Goal: Transaction & Acquisition: Purchase product/service

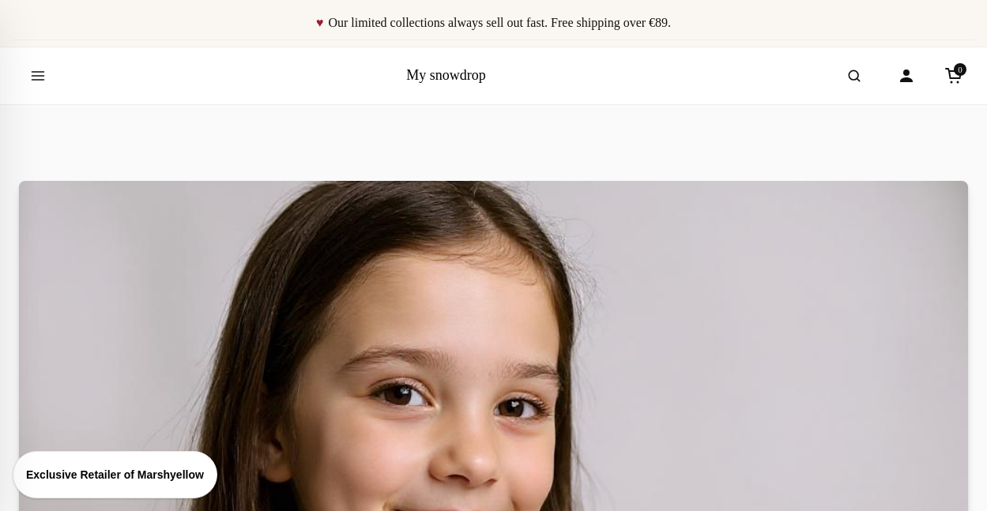
click at [431, 76] on link "My snowdrop" at bounding box center [446, 75] width 80 height 16
click at [47, 82] on button "Open menu" at bounding box center [38, 76] width 44 height 44
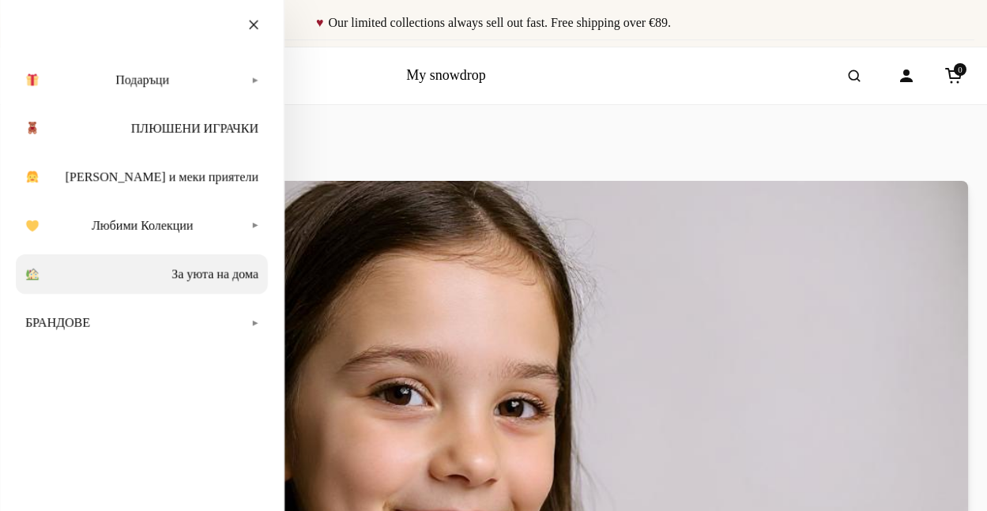
click at [236, 280] on link "За уюта на дома" at bounding box center [142, 275] width 252 height 40
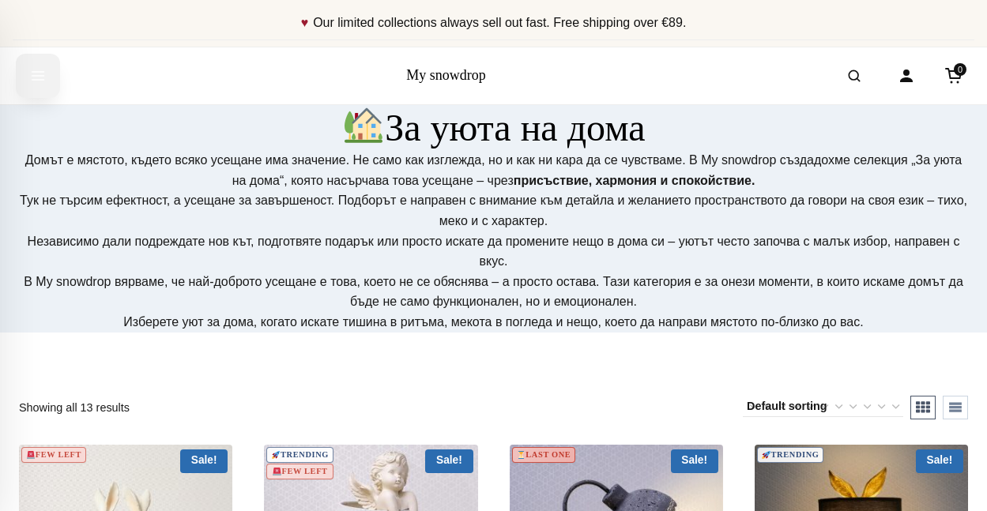
click at [28, 72] on button "Open menu" at bounding box center [38, 76] width 44 height 44
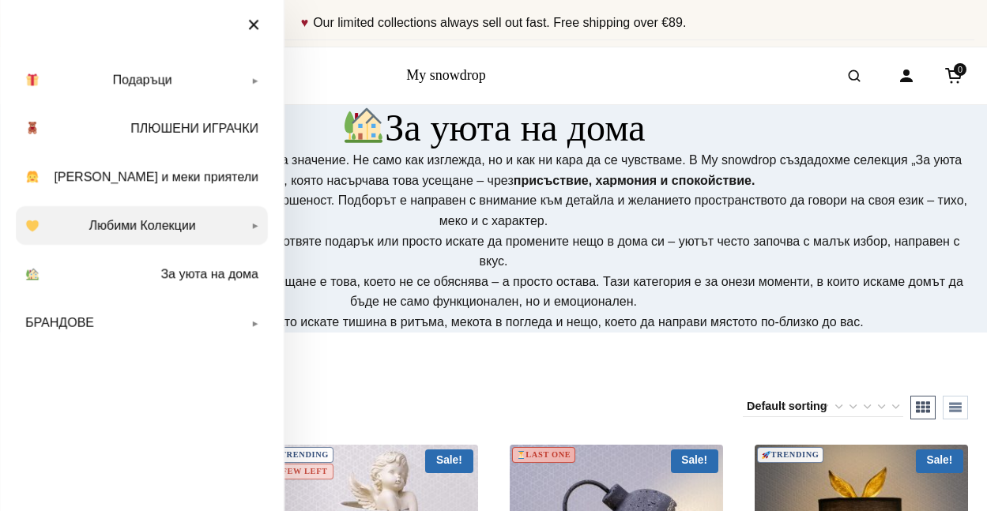
click at [138, 224] on link "Любими Колекции" at bounding box center [142, 226] width 252 height 40
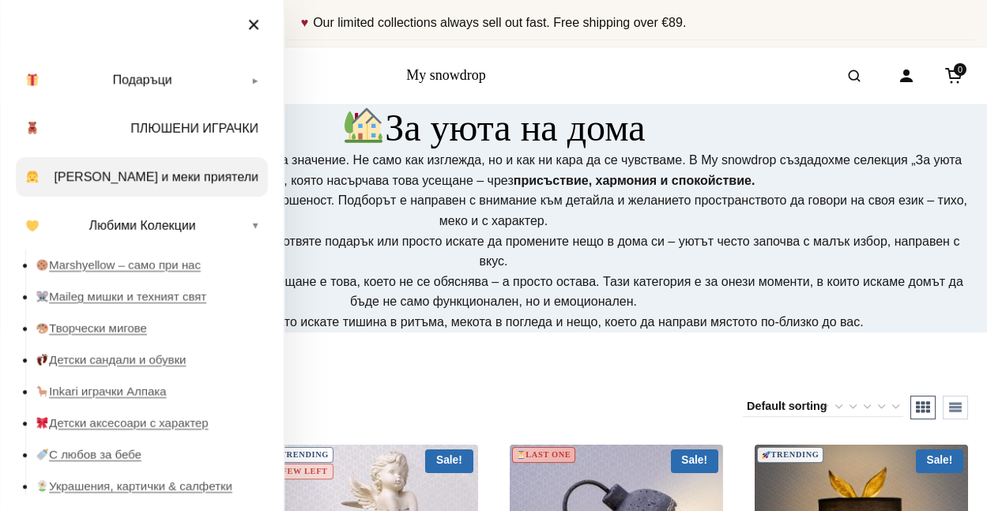
click at [208, 188] on link "[PERSON_NAME] и меки приятели" at bounding box center [142, 177] width 252 height 40
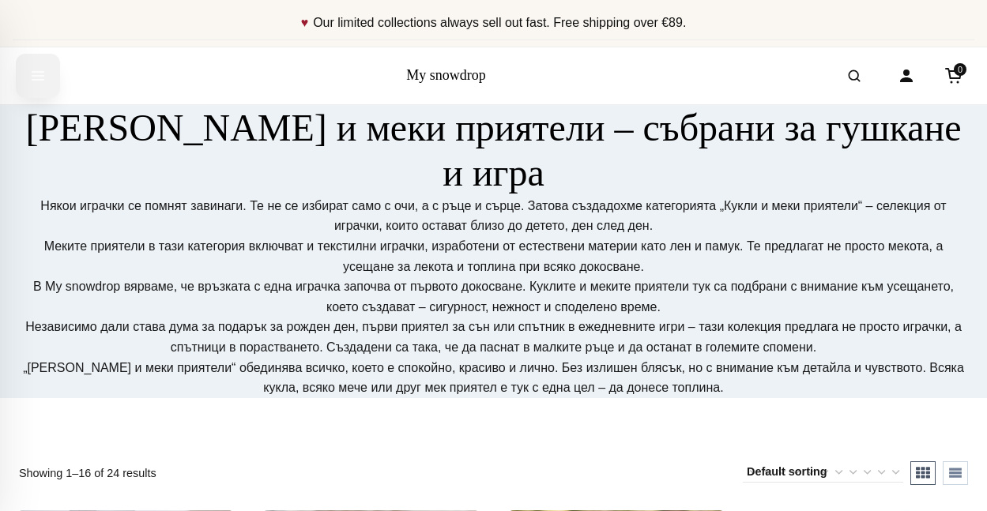
click at [30, 78] on icon "Open menu" at bounding box center [38, 76] width 16 height 28
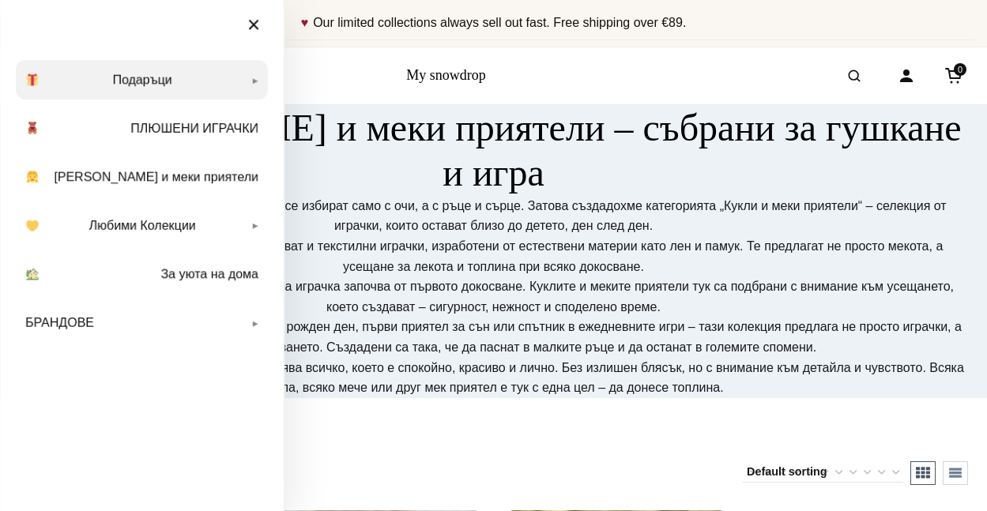
click at [223, 68] on link "Подаръци" at bounding box center [142, 80] width 252 height 40
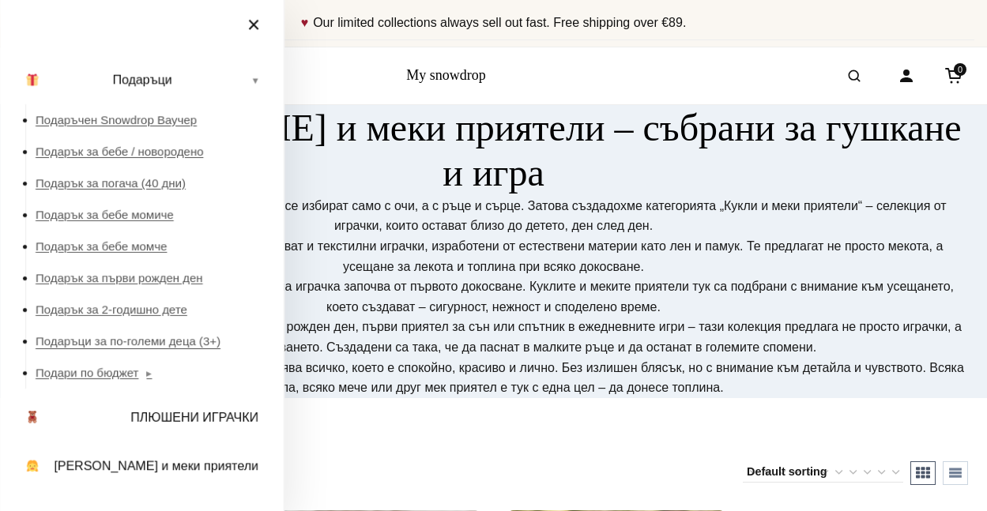
click at [162, 349] on link "Подаръци за по-големи деца (3+)" at bounding box center [152, 342] width 232 height 32
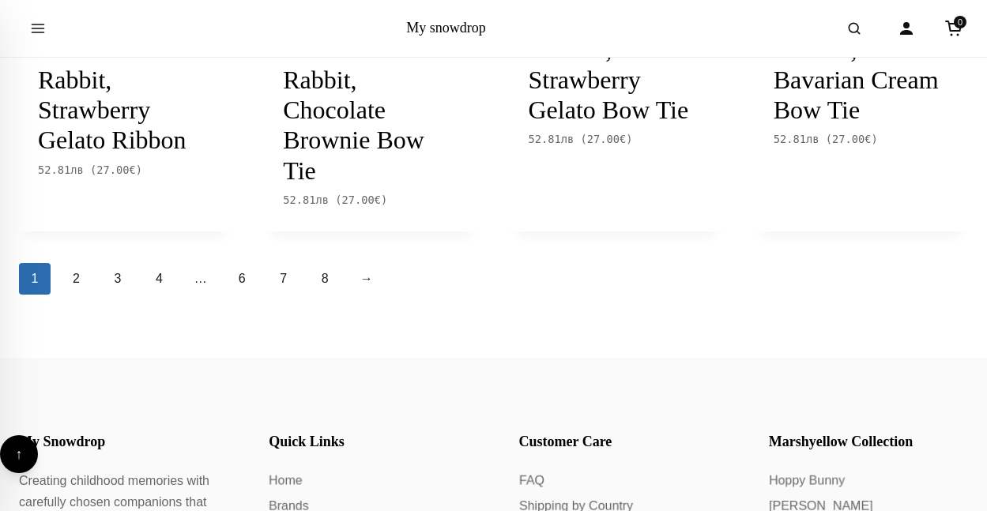
scroll to position [2049, 0]
click at [364, 294] on link "→" at bounding box center [367, 278] width 32 height 32
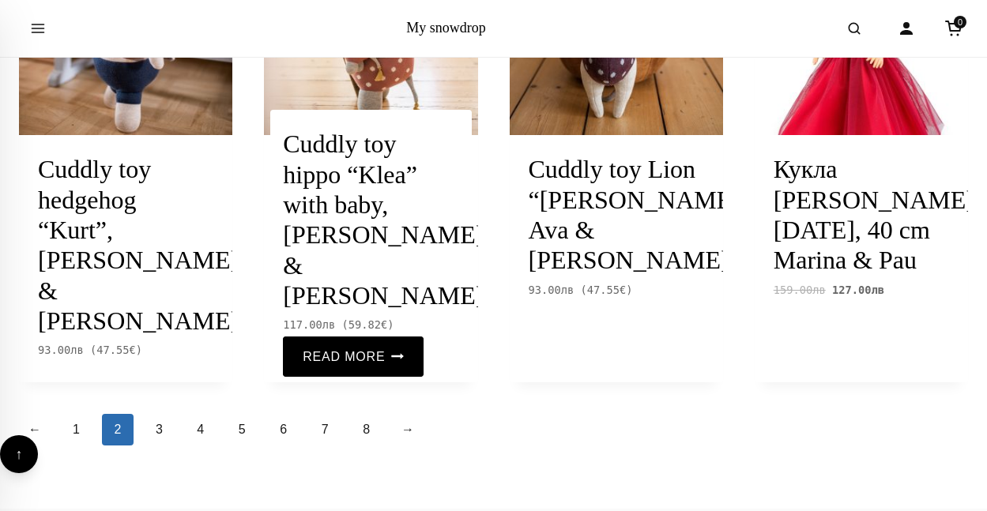
scroll to position [1898, 0]
